Goal: Information Seeking & Learning: Learn about a topic

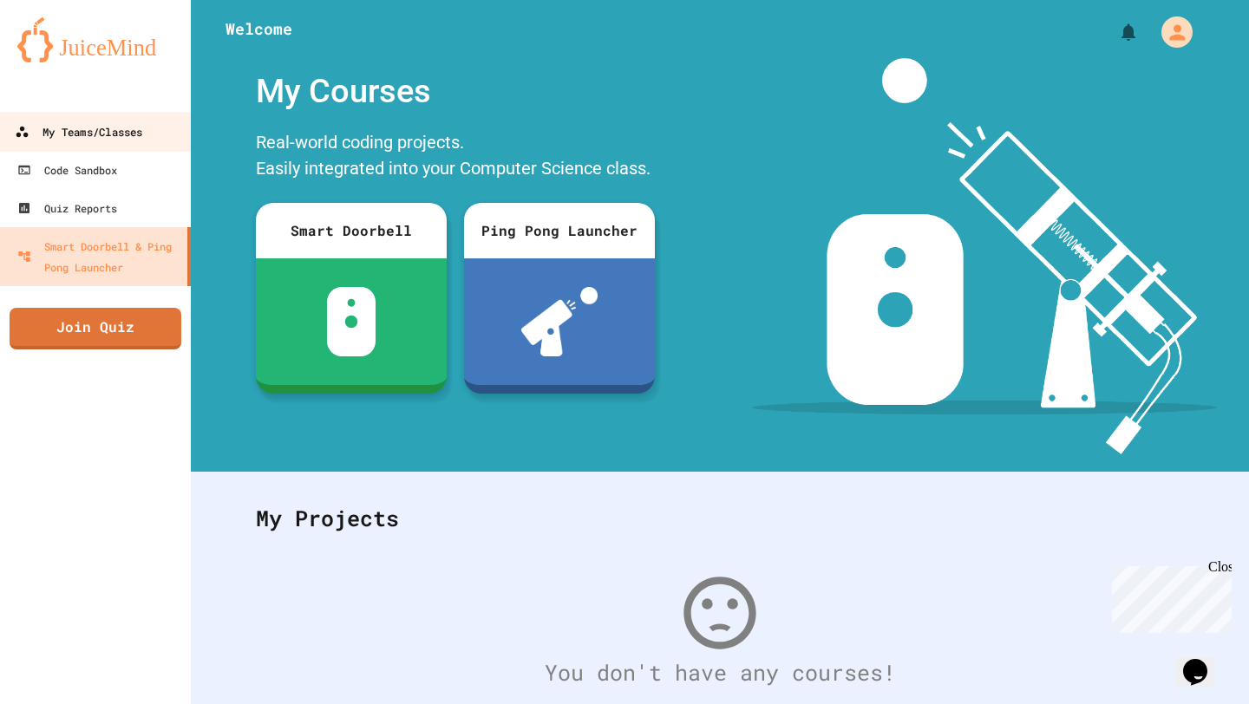
click at [131, 126] on div "My Teams/Classes" at bounding box center [79, 132] width 128 height 22
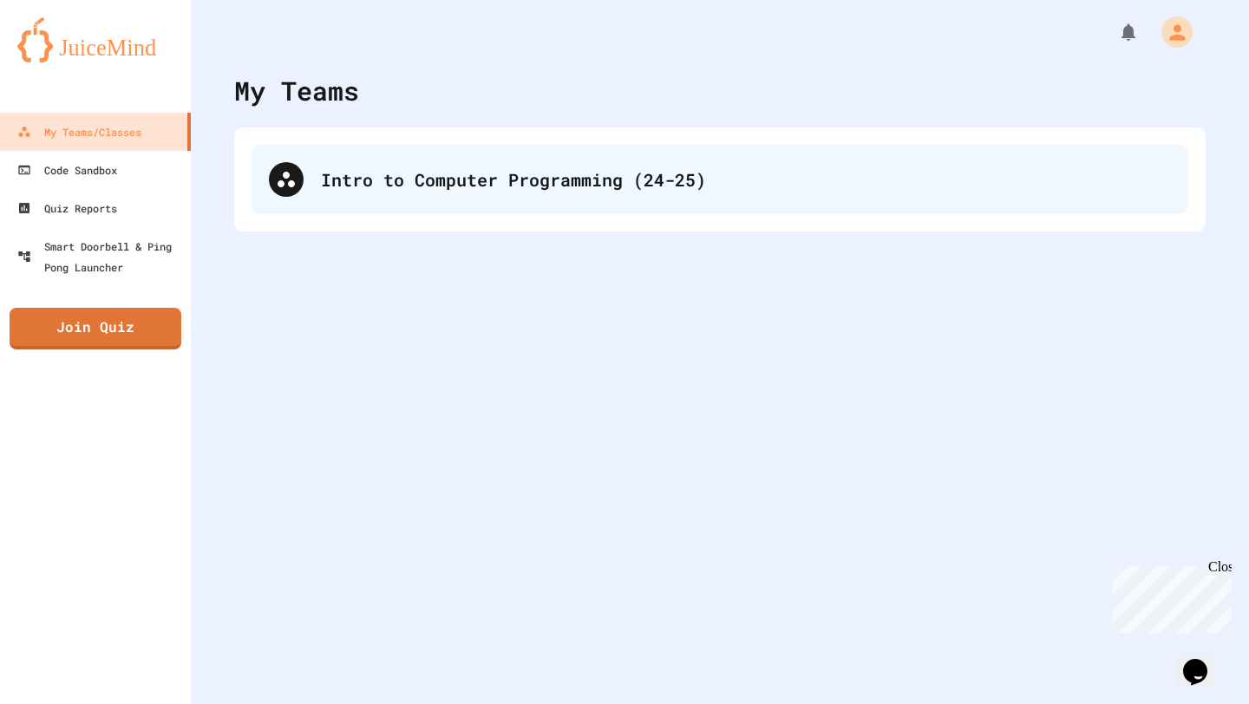
click at [682, 170] on div "Intro to Computer Programming (24-25)" at bounding box center [746, 180] width 850 height 26
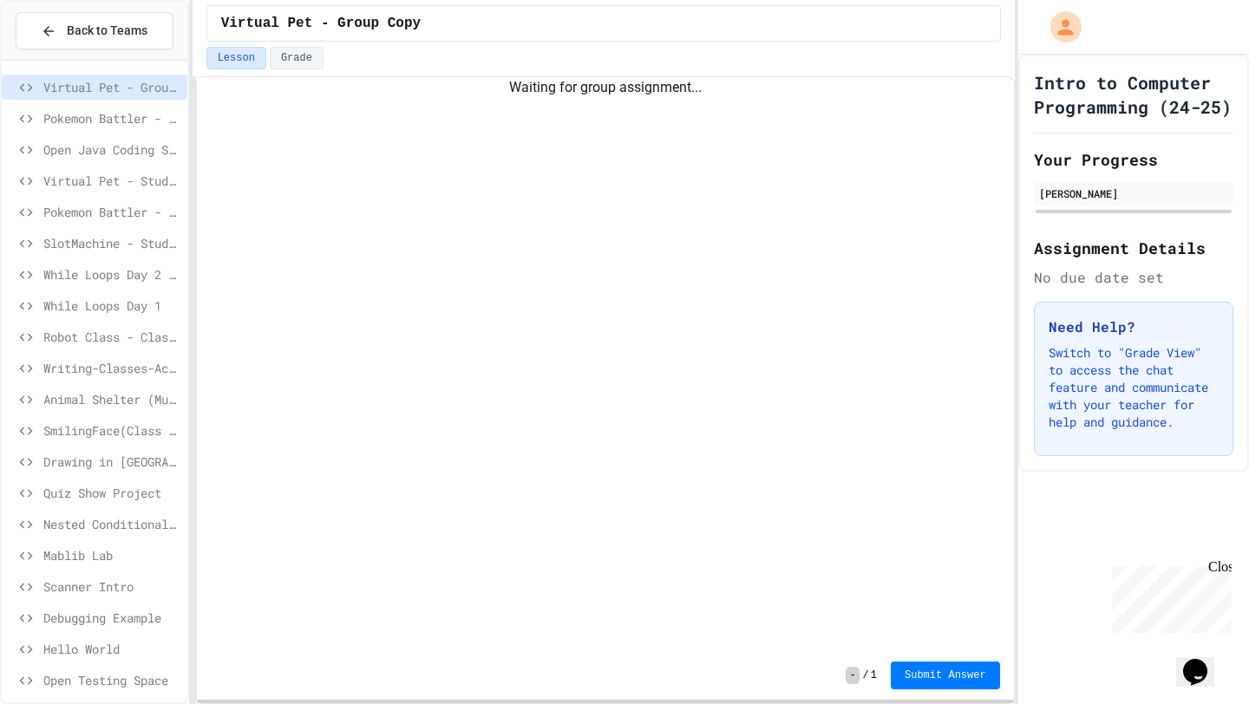
click at [147, 300] on span "While Loops Day 1" at bounding box center [111, 306] width 137 height 18
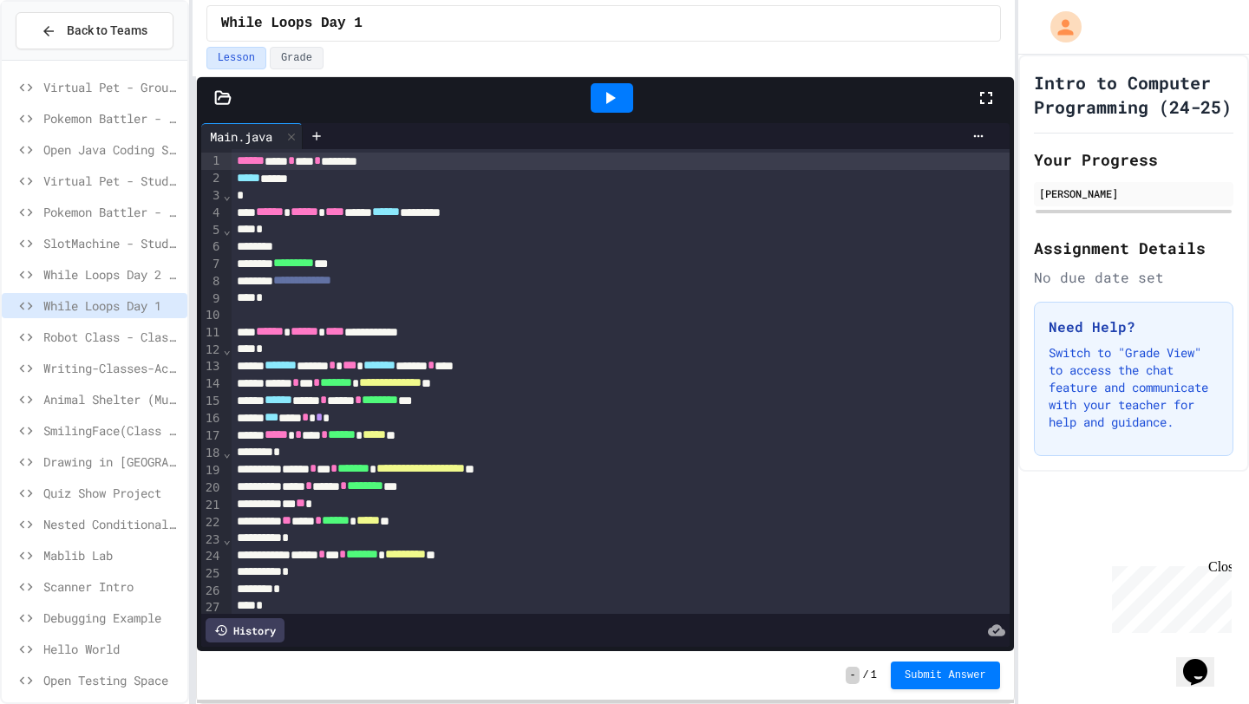
click at [608, 93] on icon at bounding box center [610, 98] width 21 height 21
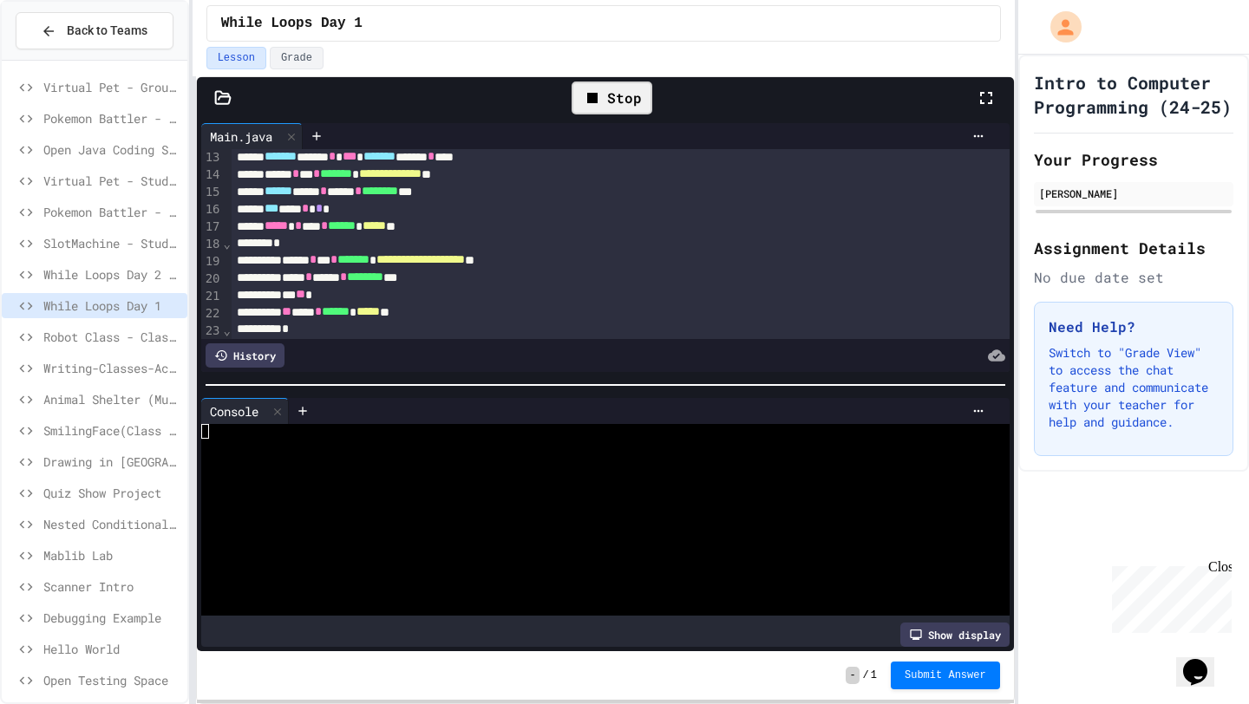
scroll to position [220, 0]
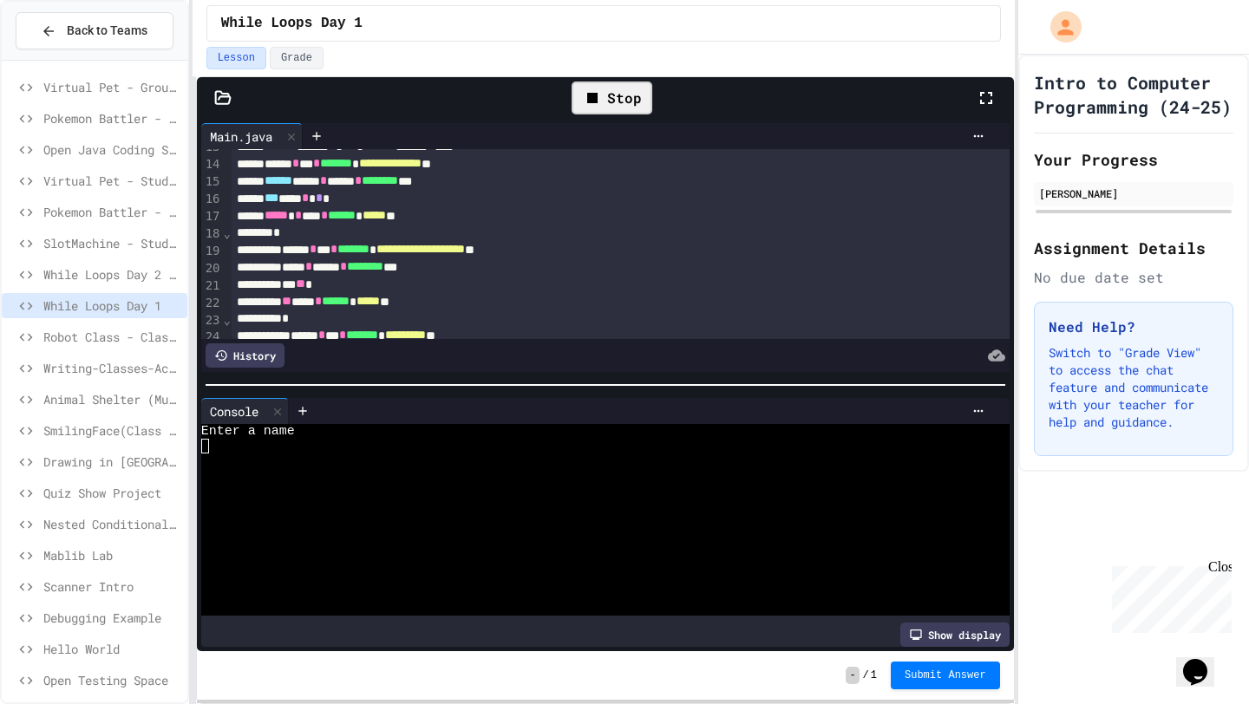
click at [501, 455] on div at bounding box center [595, 461] width 789 height 15
type textarea "*"
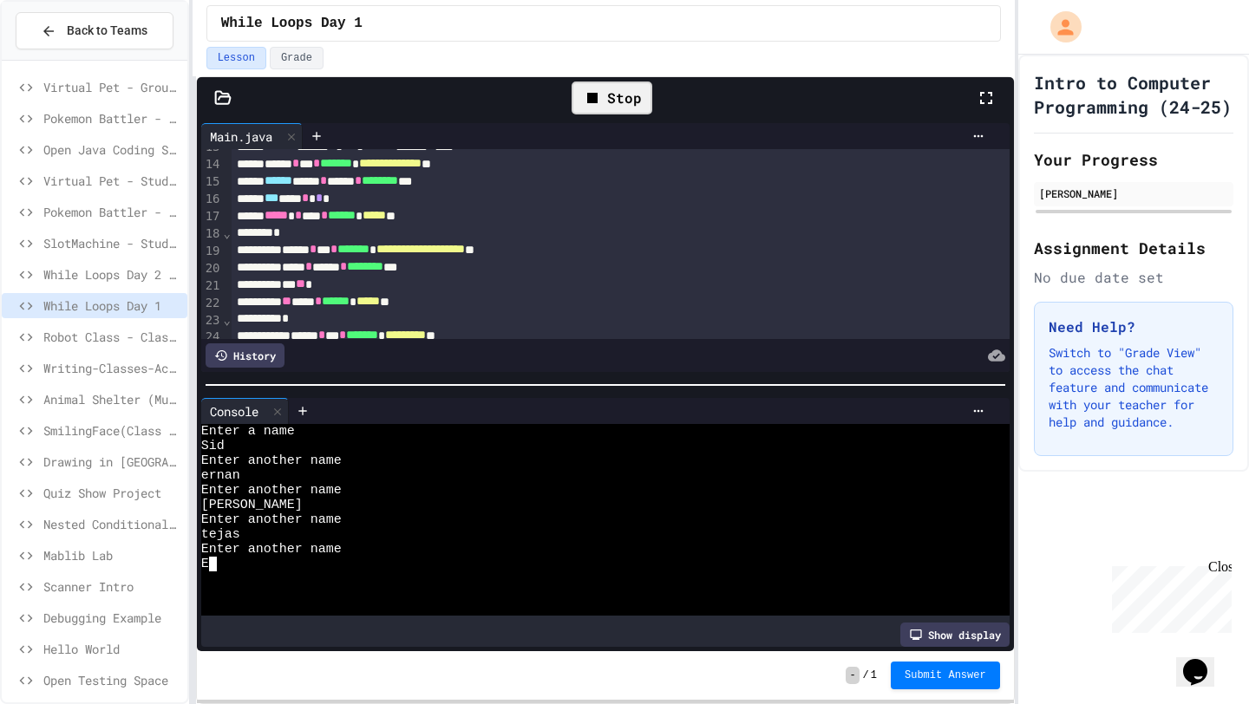
scroll to position [0, 20]
type textarea "***"
click at [605, 94] on icon at bounding box center [610, 98] width 21 height 21
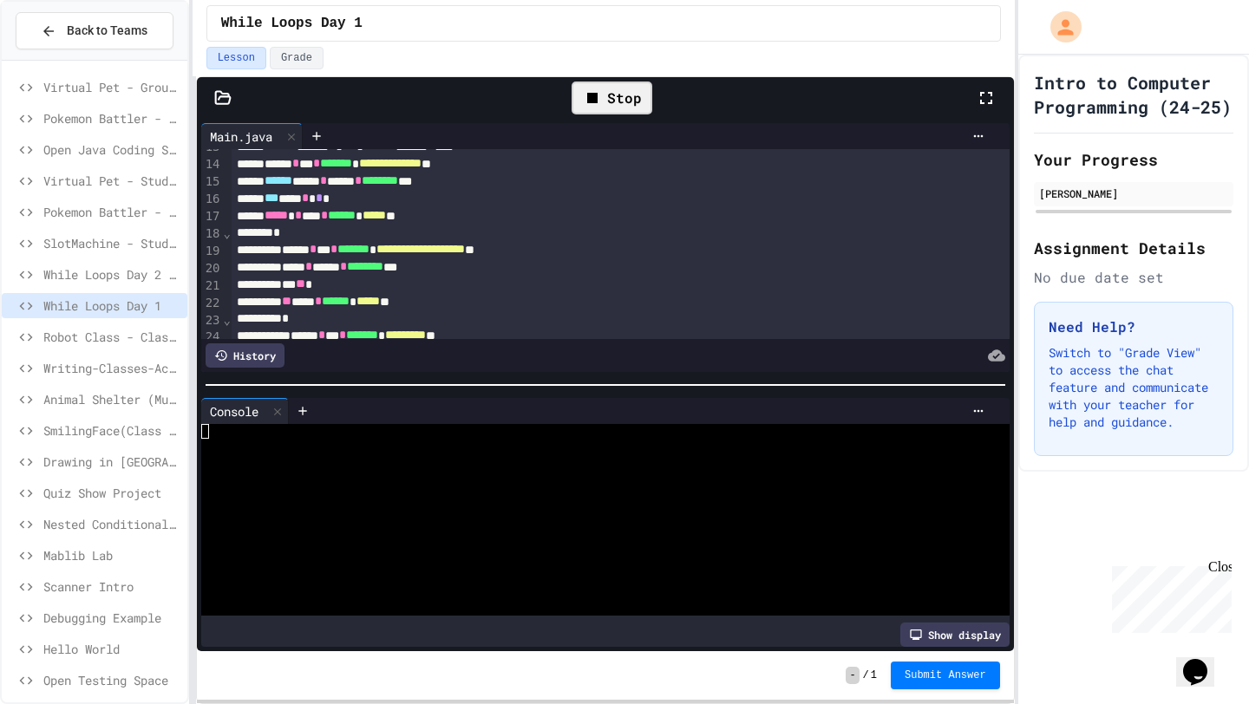
click at [512, 545] on div at bounding box center [595, 549] width 789 height 15
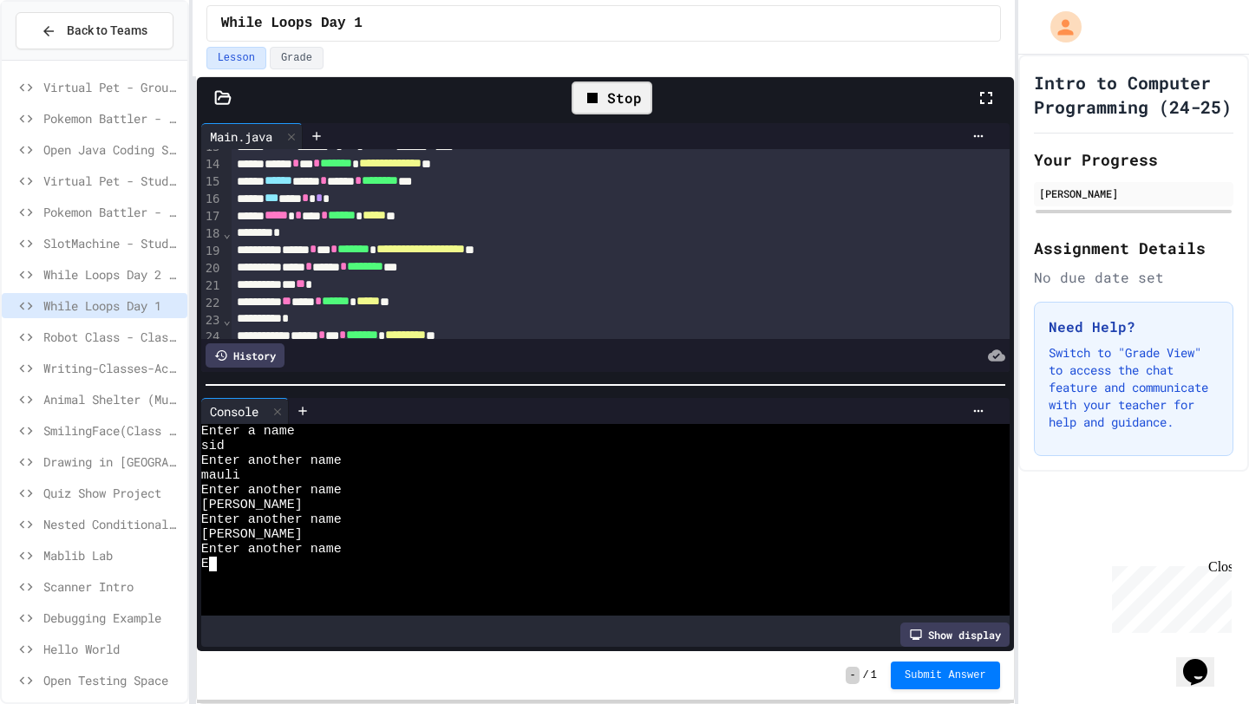
type textarea "***"
click at [126, 272] on span "While Loops Day 2 (Individual Practice)" at bounding box center [111, 274] width 137 height 18
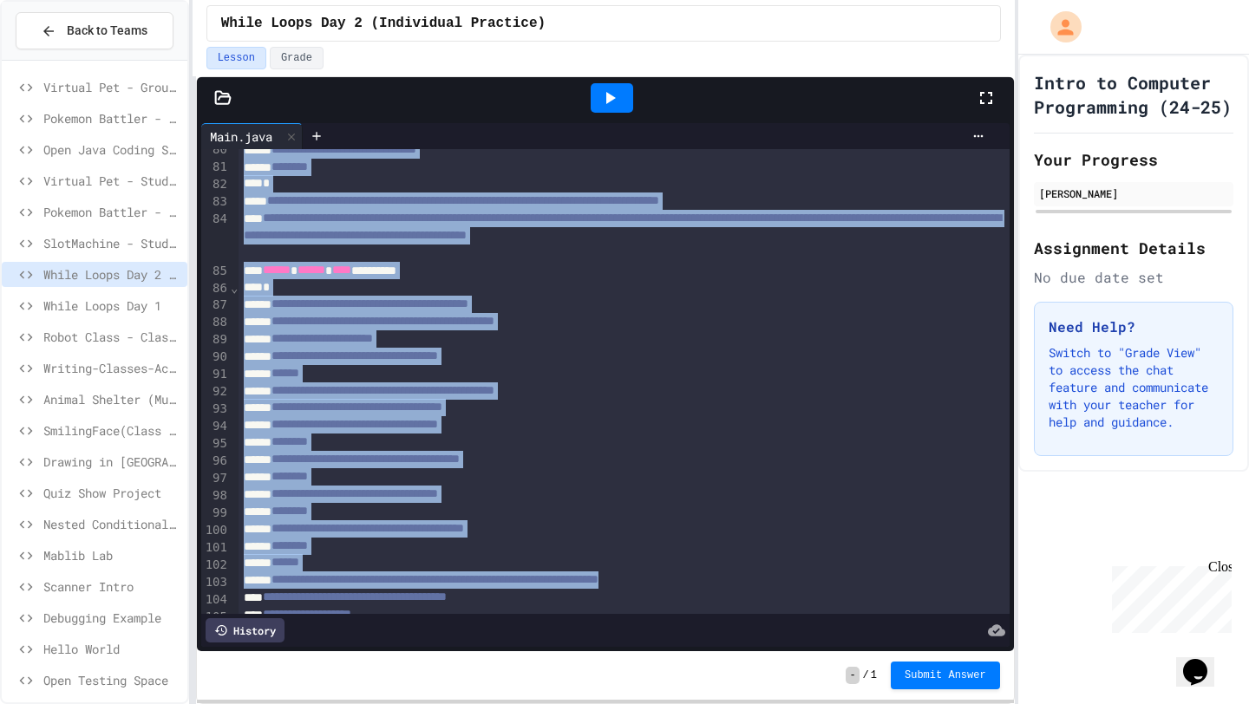
scroll to position [1290, 0]
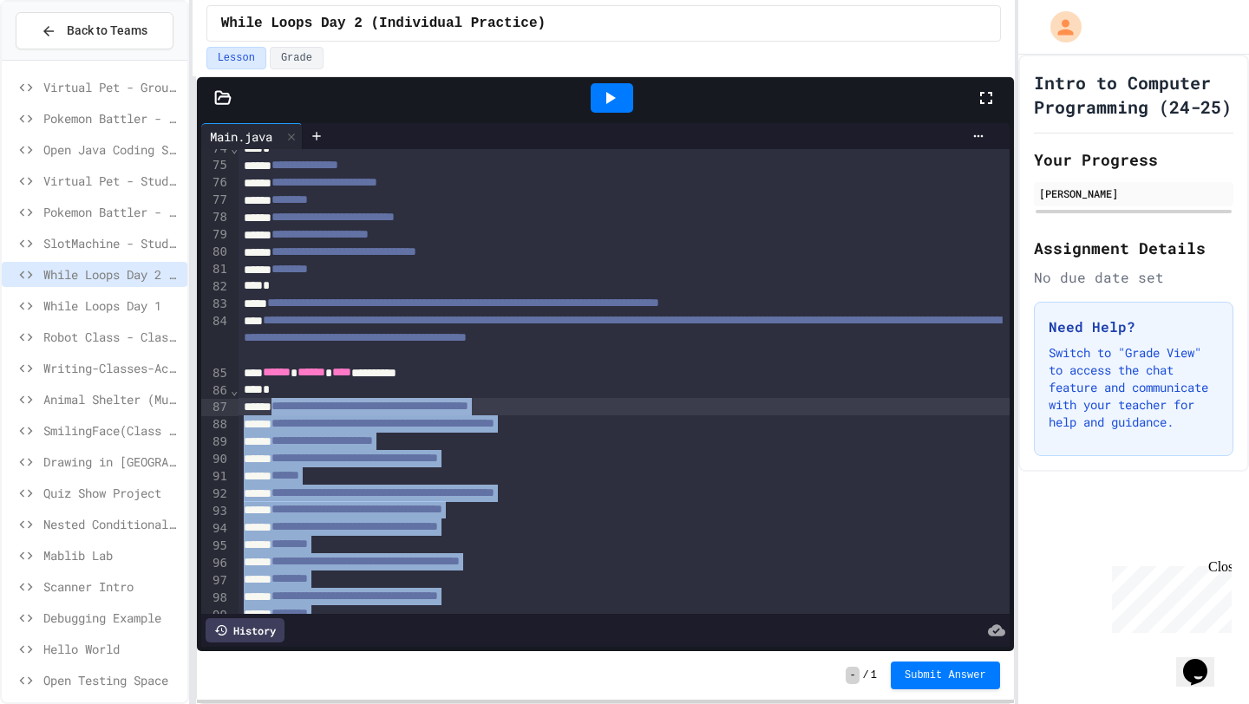
drag, startPoint x: 840, startPoint y: 294, endPoint x: 285, endPoint y: 410, distance: 566.5
click at [285, 410] on div "**********" at bounding box center [624, 1] width 770 height 2284
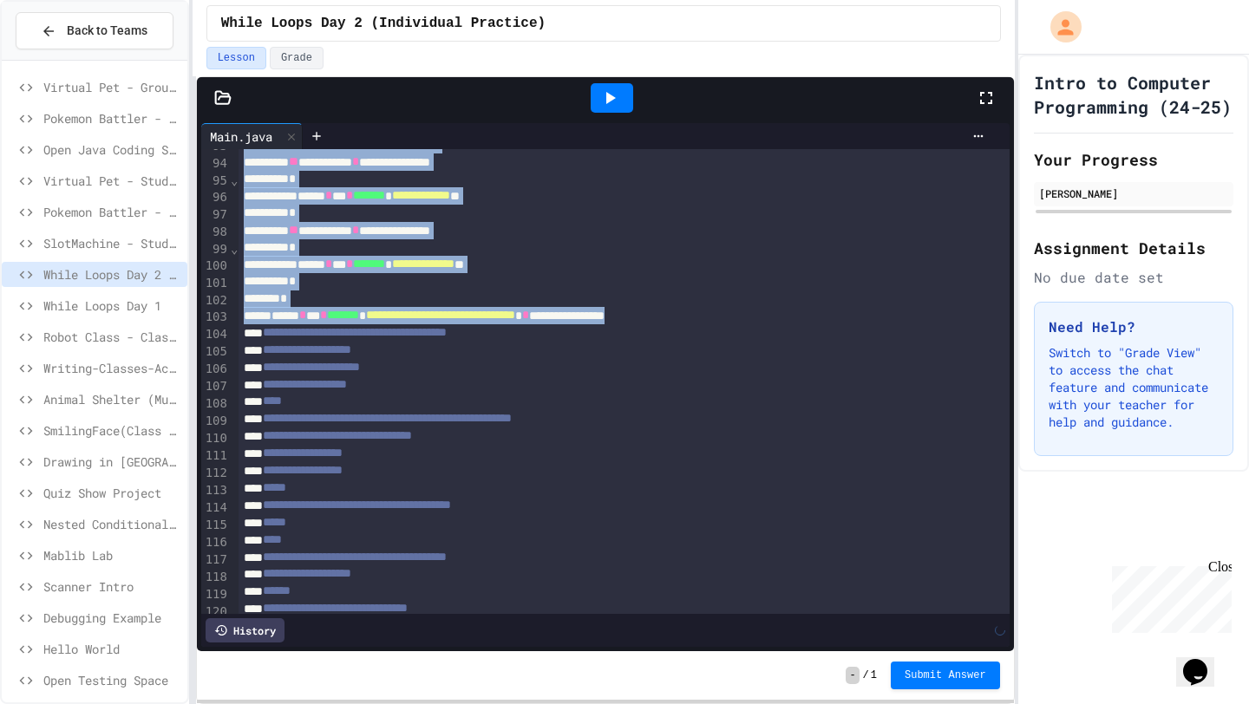
scroll to position [1674, 0]
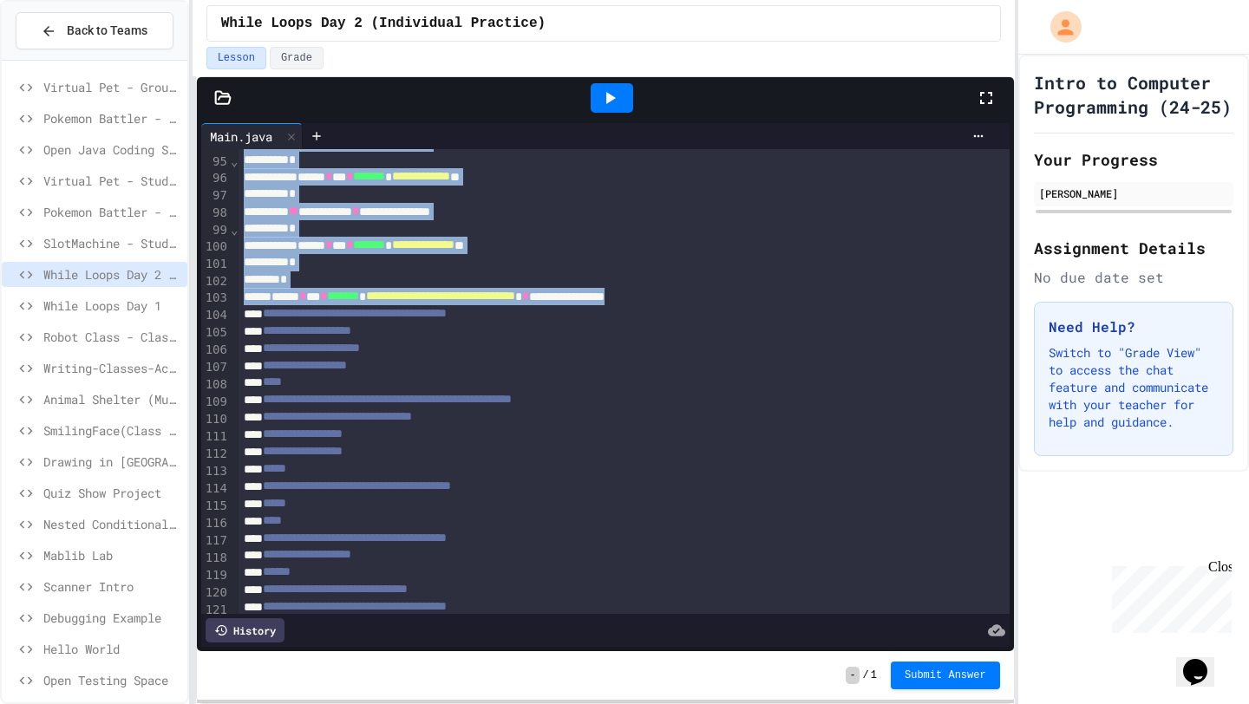
click at [625, 95] on div at bounding box center [612, 97] width 43 height 29
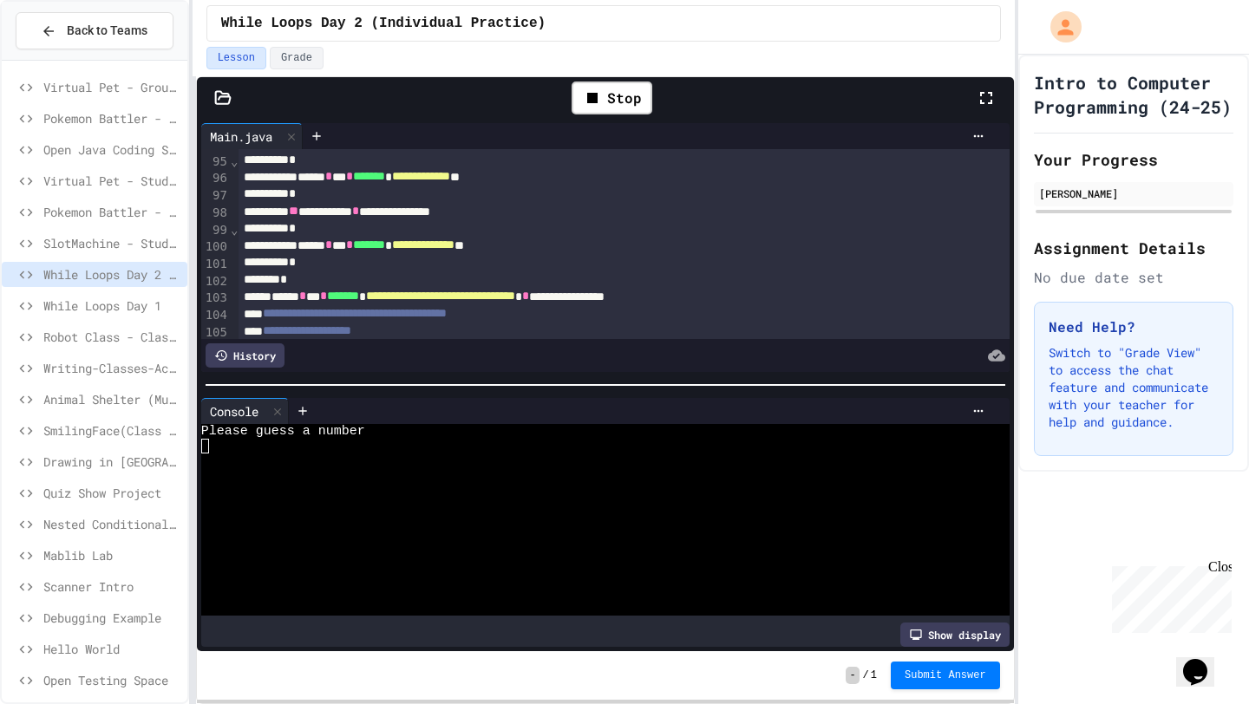
click at [459, 465] on div at bounding box center [595, 461] width 789 height 15
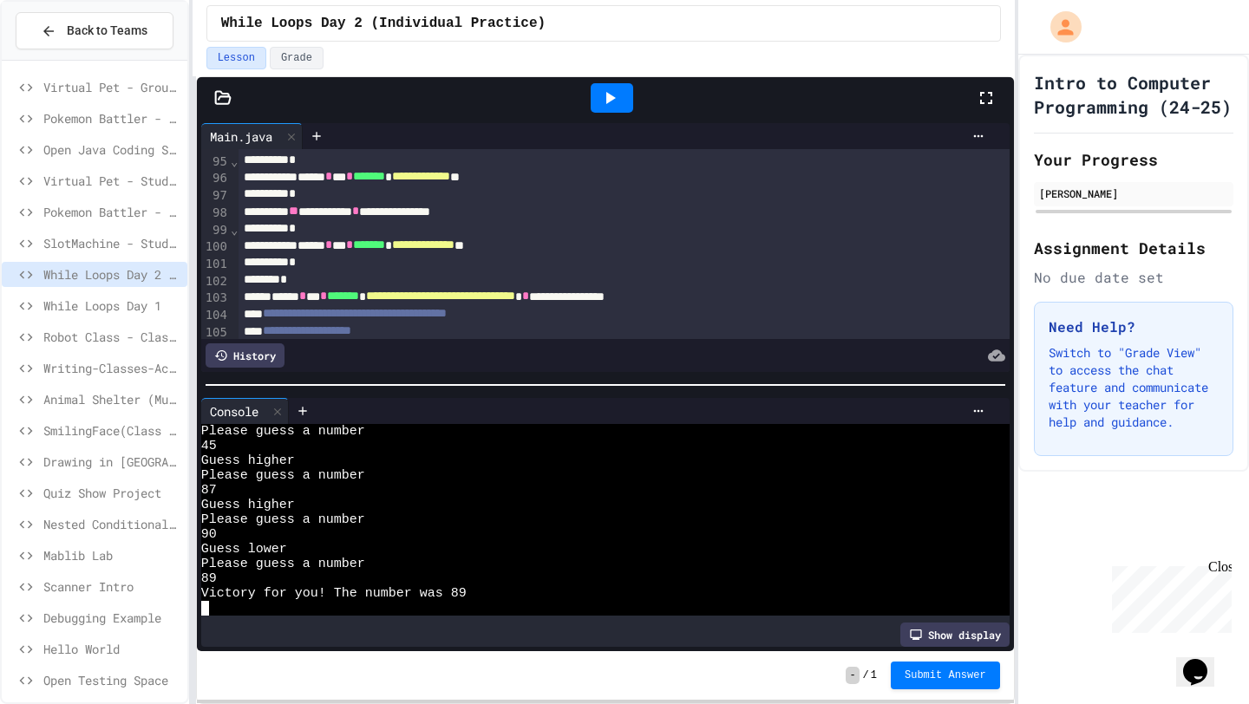
scroll to position [88, 0]
click at [613, 112] on div at bounding box center [612, 97] width 43 height 29
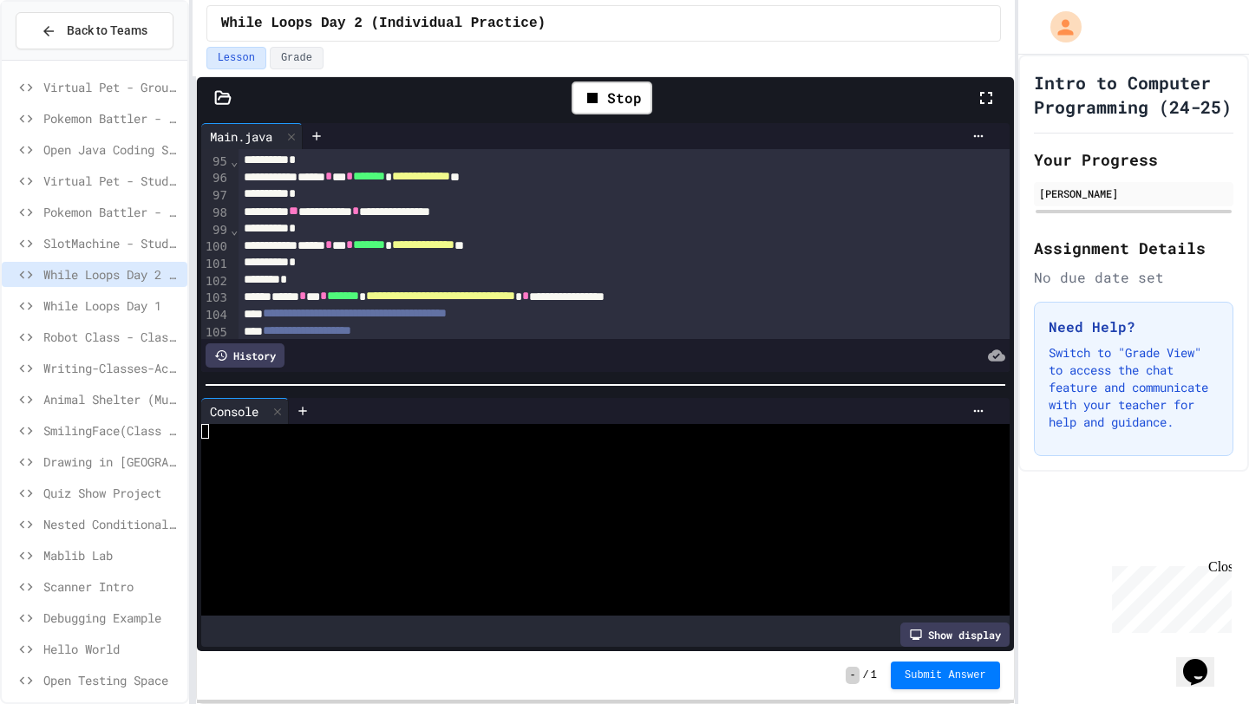
scroll to position [0, 0]
click at [522, 544] on div at bounding box center [595, 549] width 789 height 15
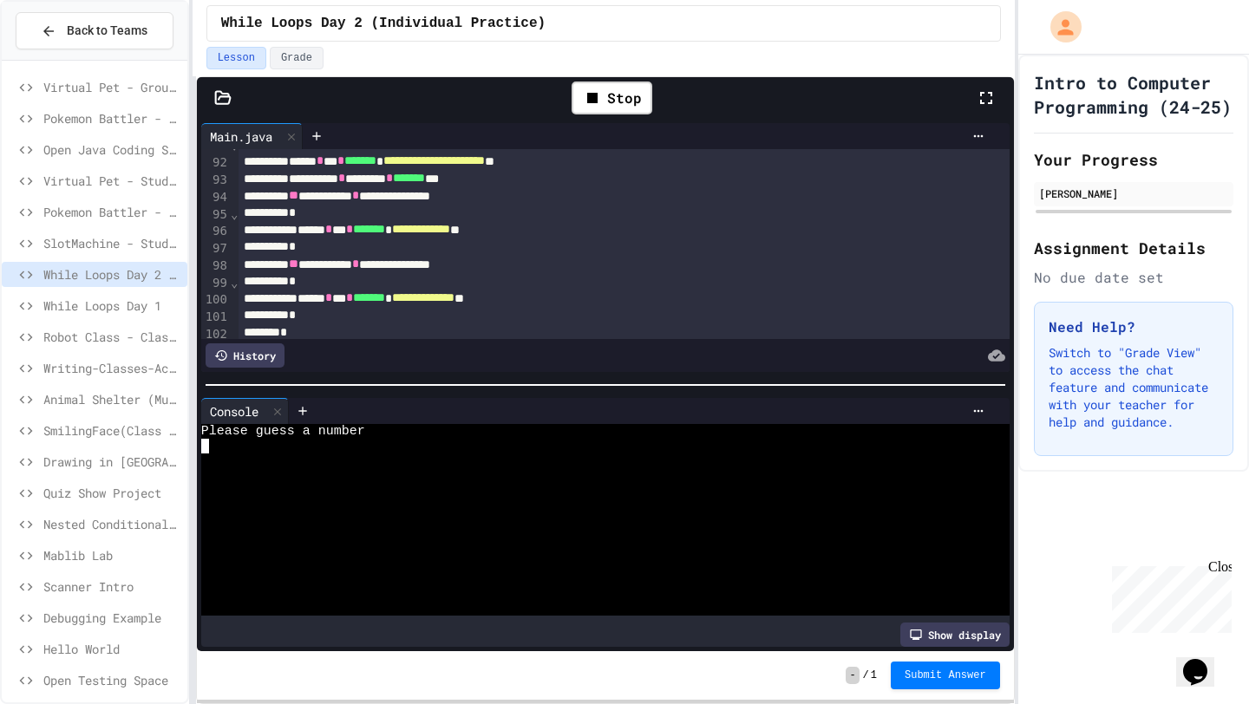
scroll to position [1629, 0]
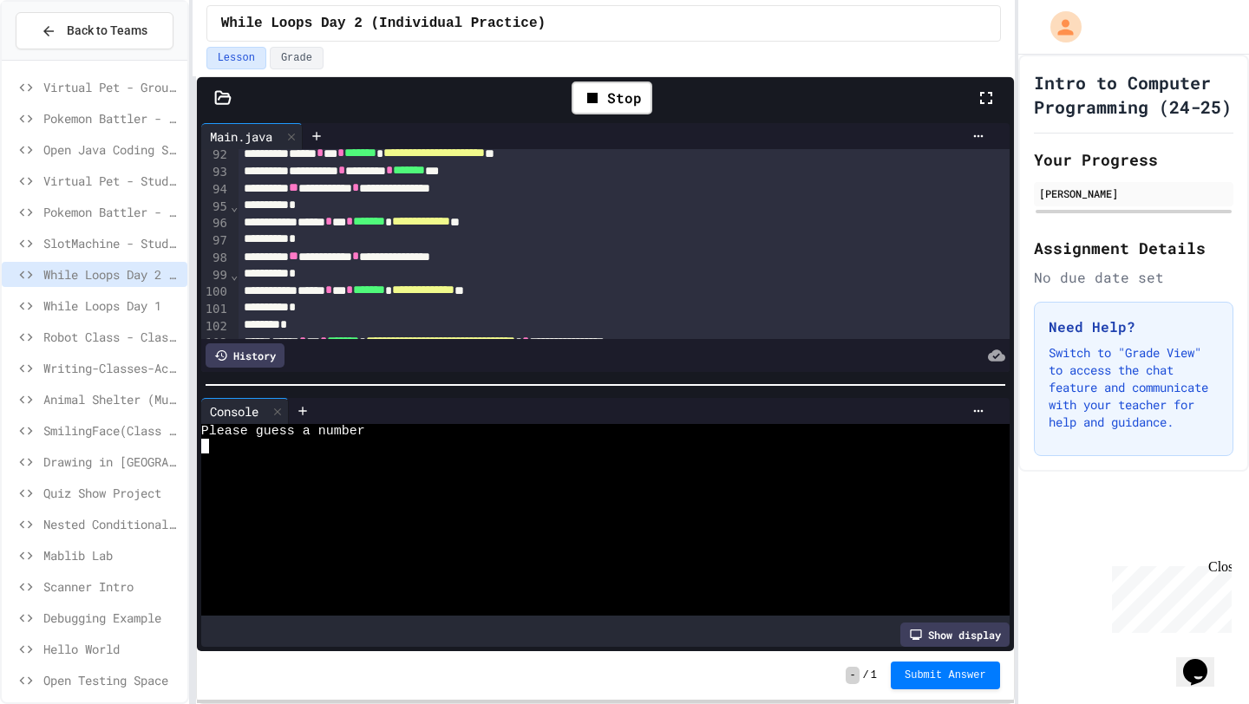
click at [498, 492] on div at bounding box center [595, 490] width 789 height 15
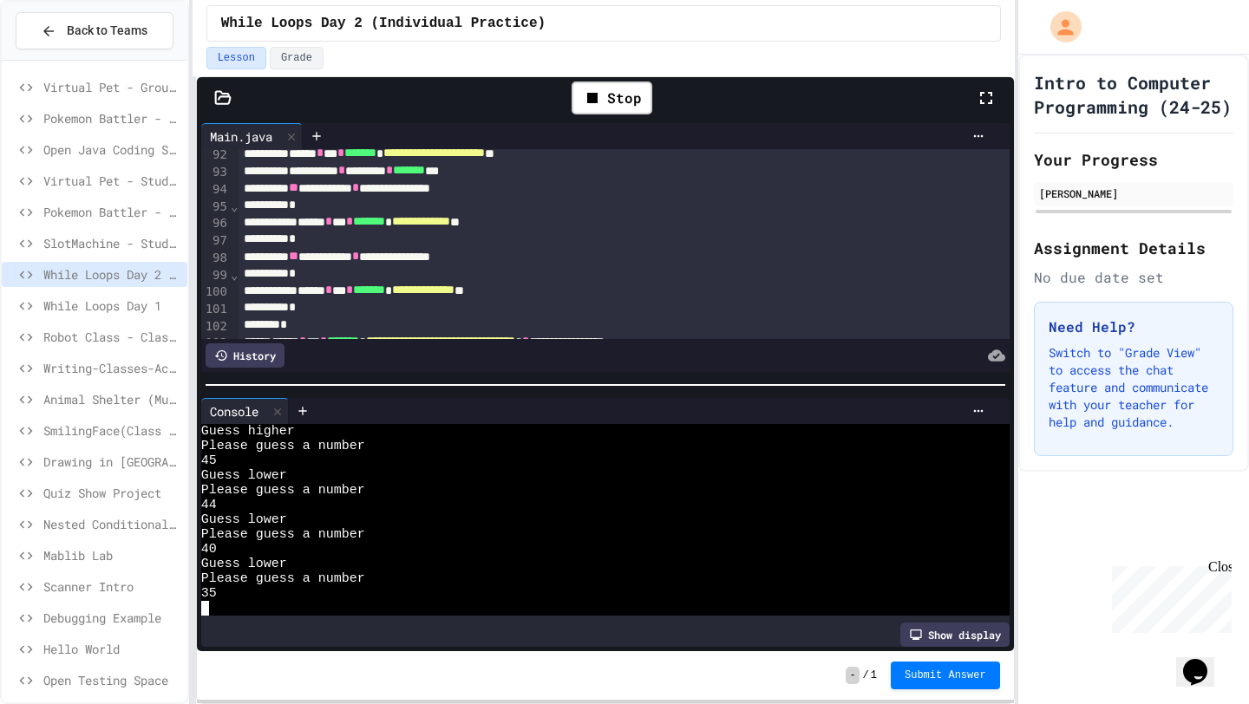
scroll to position [221, 0]
